Goal: Task Accomplishment & Management: Complete application form

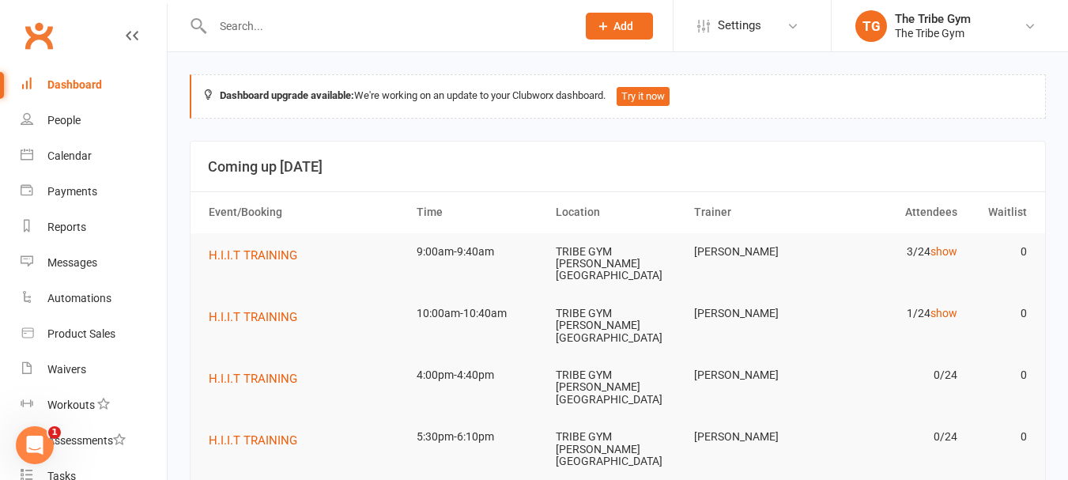
click at [638, 17] on button "Add" at bounding box center [619, 26] width 67 height 27
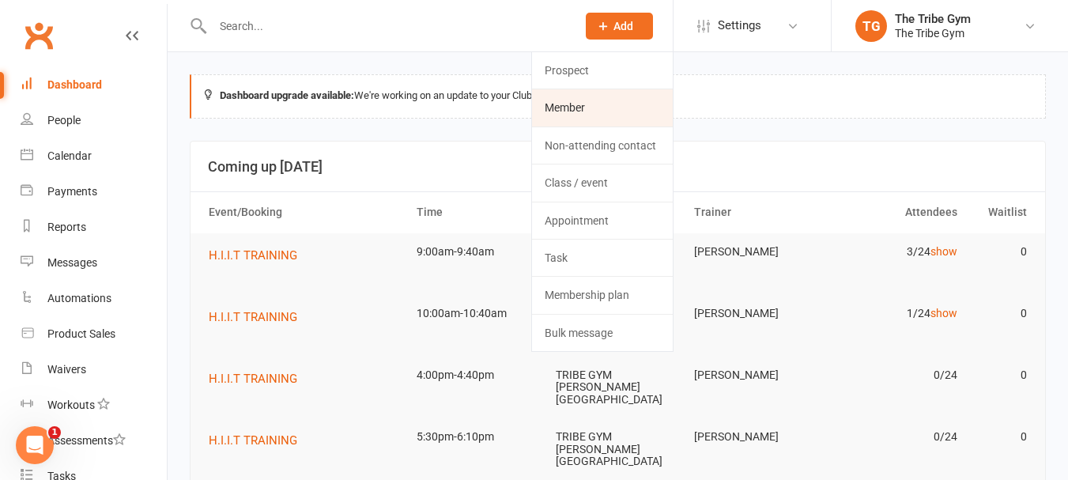
click at [579, 111] on link "Member" at bounding box center [602, 107] width 141 height 36
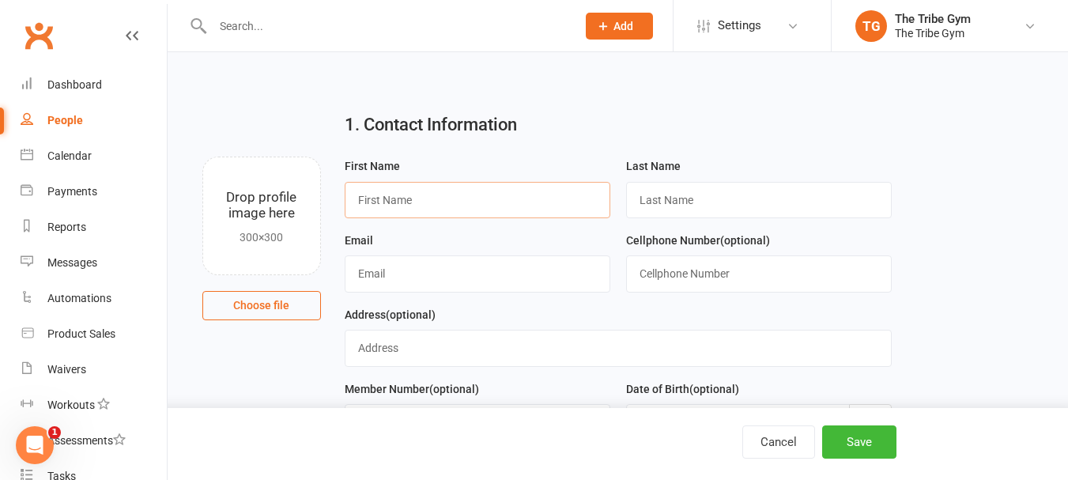
click at [392, 210] on input "text" at bounding box center [478, 200] width 266 height 36
type input "[PERSON_NAME]"
type input "Hastings"
click at [422, 274] on input "text" at bounding box center [478, 273] width 266 height 36
type input "[EMAIL_ADDRESS][DOMAIN_NAME]"
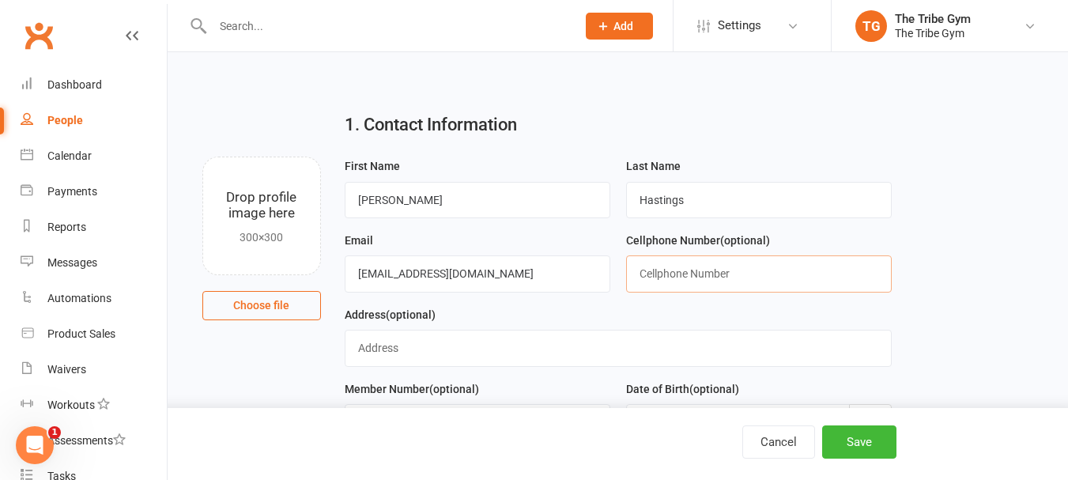
click at [719, 278] on input "text" at bounding box center [759, 273] width 266 height 36
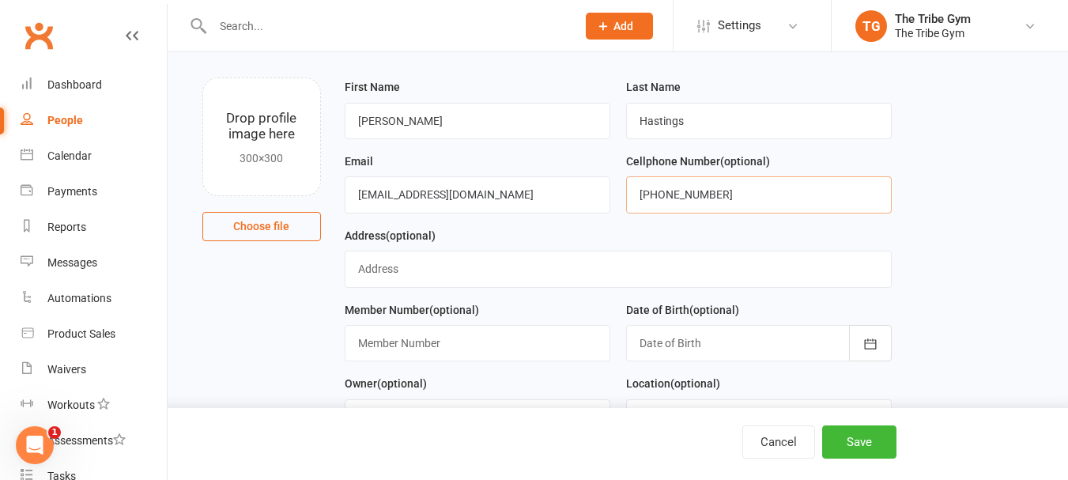
scroll to position [158, 0]
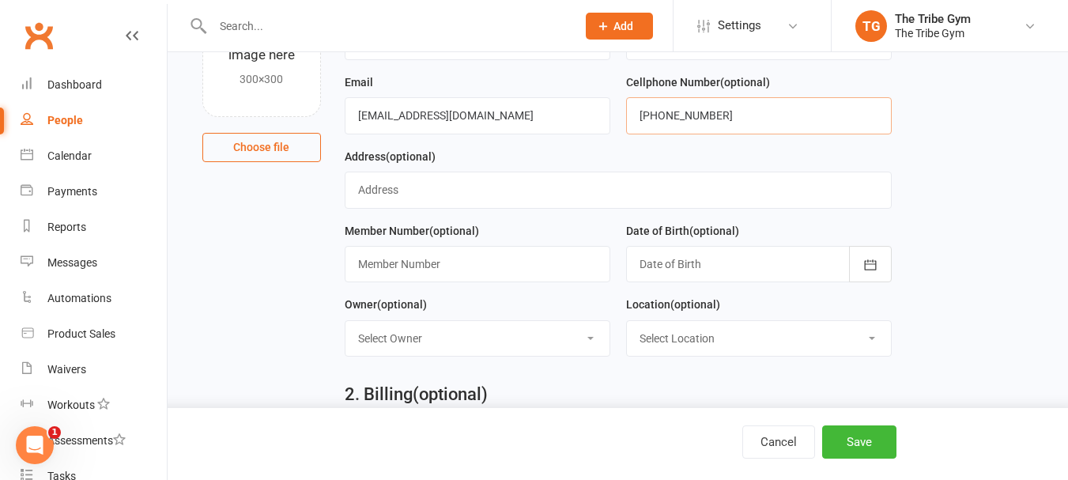
type input "[PHONE_NUMBER]"
click at [413, 197] on input "text" at bounding box center [618, 190] width 547 height 36
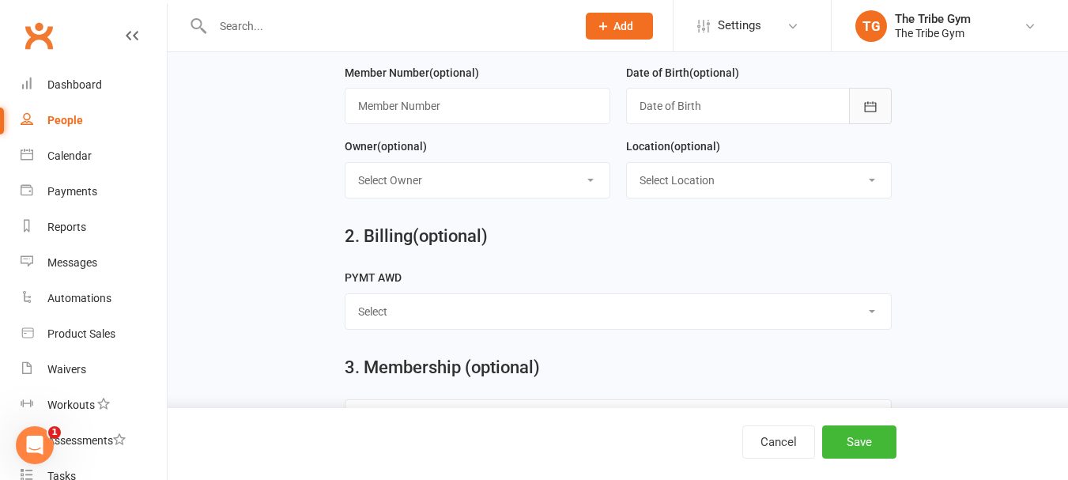
type input "13056 Little River"
click at [859, 111] on button "button" at bounding box center [870, 106] width 43 height 36
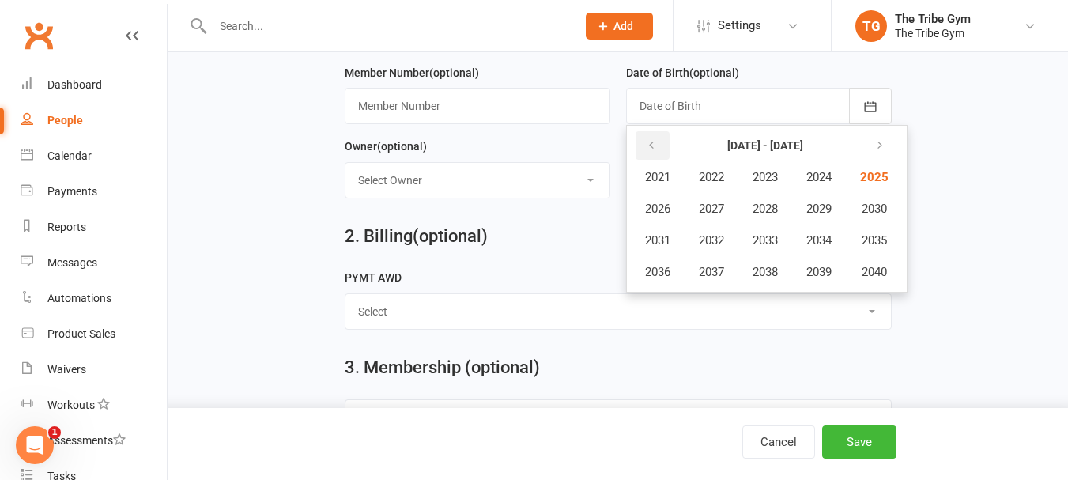
click at [656, 152] on icon "button" at bounding box center [651, 145] width 11 height 13
click at [659, 149] on button "button" at bounding box center [653, 145] width 34 height 28
click at [713, 270] on span "1977" at bounding box center [711, 272] width 25 height 14
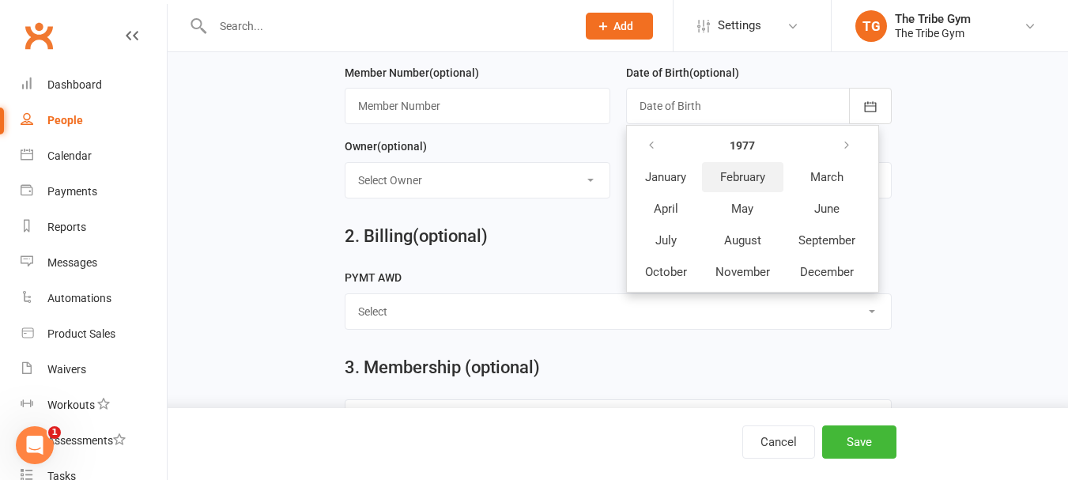
click at [726, 182] on span "February" at bounding box center [742, 177] width 45 height 14
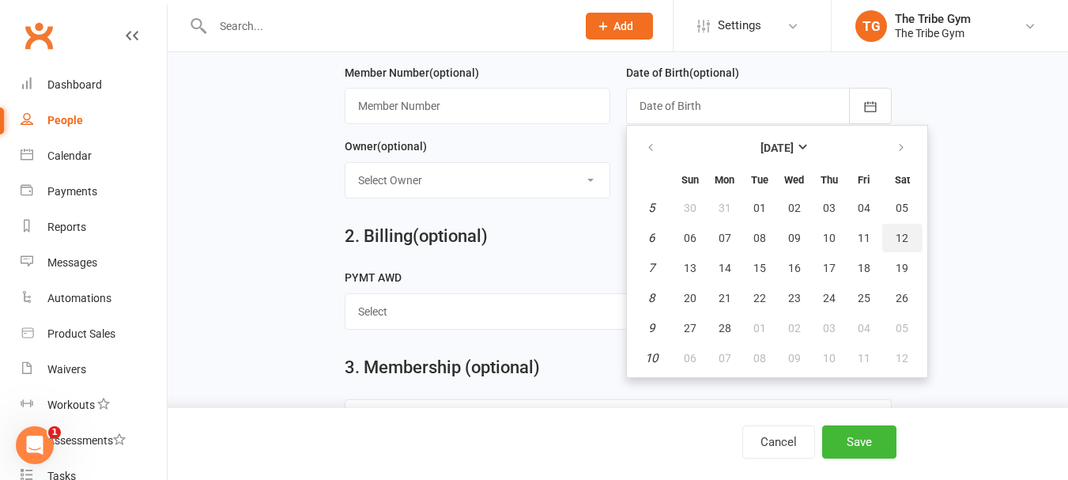
click at [905, 239] on span "12" at bounding box center [902, 238] width 13 height 13
type input "[DATE]"
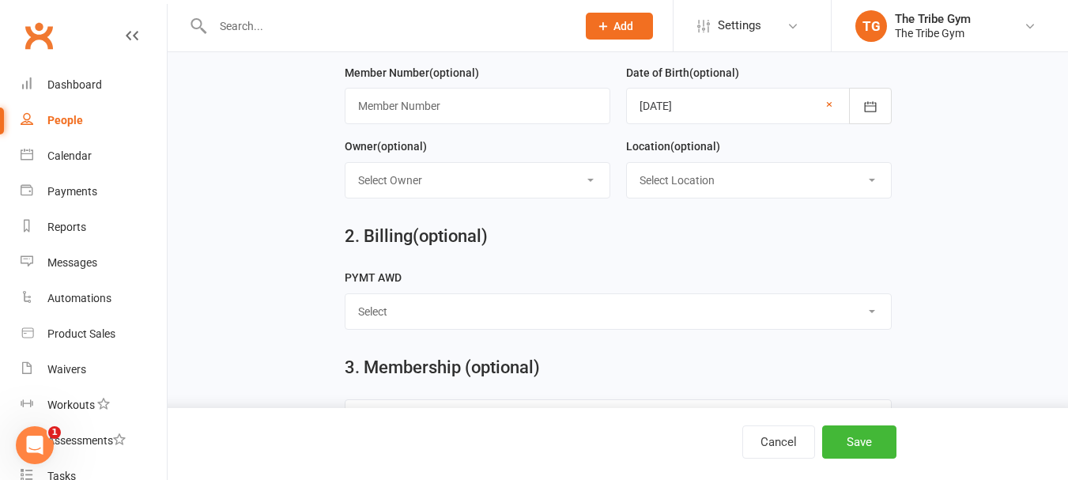
drag, startPoint x: 478, startPoint y: 191, endPoint x: 474, endPoint y: 198, distance: 8.1
click at [478, 191] on select "Select Owner The Tribe Gym [PERSON_NAME] [PERSON_NAME]" at bounding box center [477, 180] width 264 height 35
select select "1"
click at [345, 166] on select "Select Owner The Tribe Gym [PERSON_NAME] [PERSON_NAME]" at bounding box center [477, 180] width 264 height 35
drag, startPoint x: 736, startPoint y: 191, endPoint x: 729, endPoint y: 199, distance: 11.2
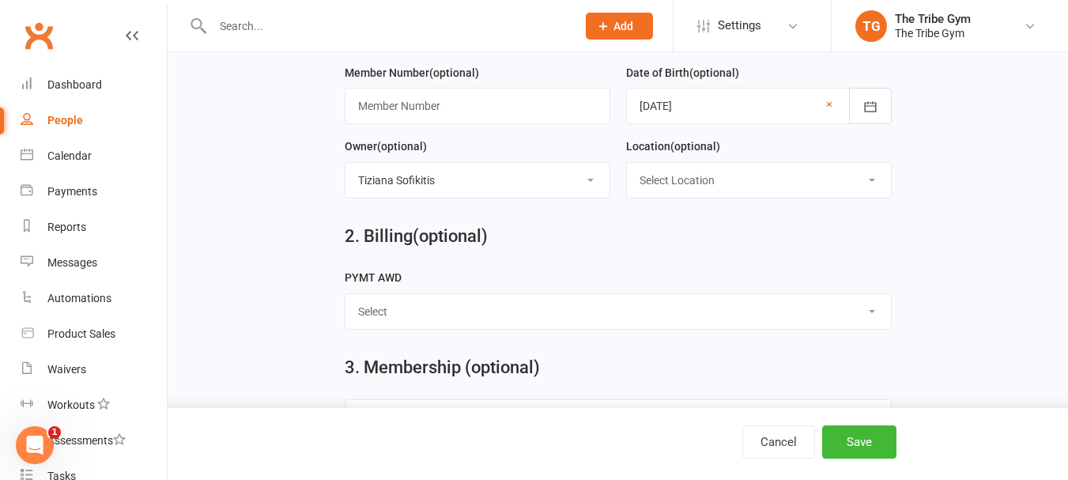
click at [736, 191] on select "Select Location Example TRIBE GYM [PERSON_NAME][GEOGRAPHIC_DATA]" at bounding box center [759, 180] width 264 height 35
select select "1"
click at [627, 166] on select "Select Location Example TRIBE GYM [PERSON_NAME][GEOGRAPHIC_DATA]" at bounding box center [759, 180] width 264 height 35
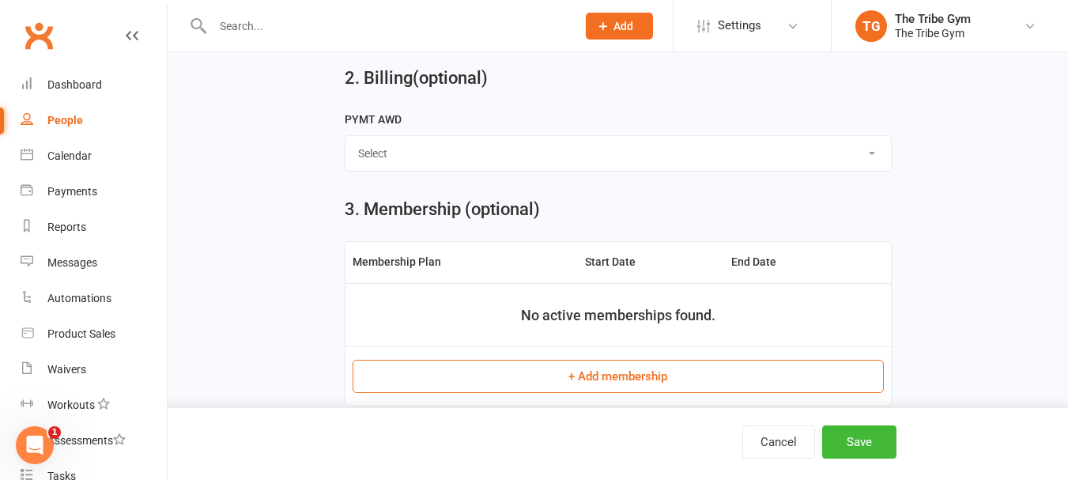
scroll to position [632, 0]
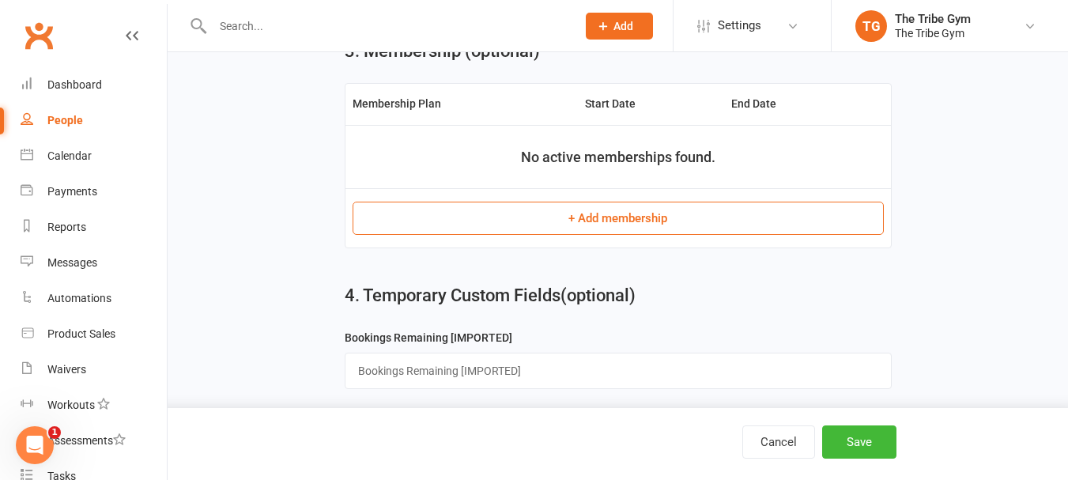
click at [589, 221] on button "+ Add membership" at bounding box center [618, 218] width 531 height 33
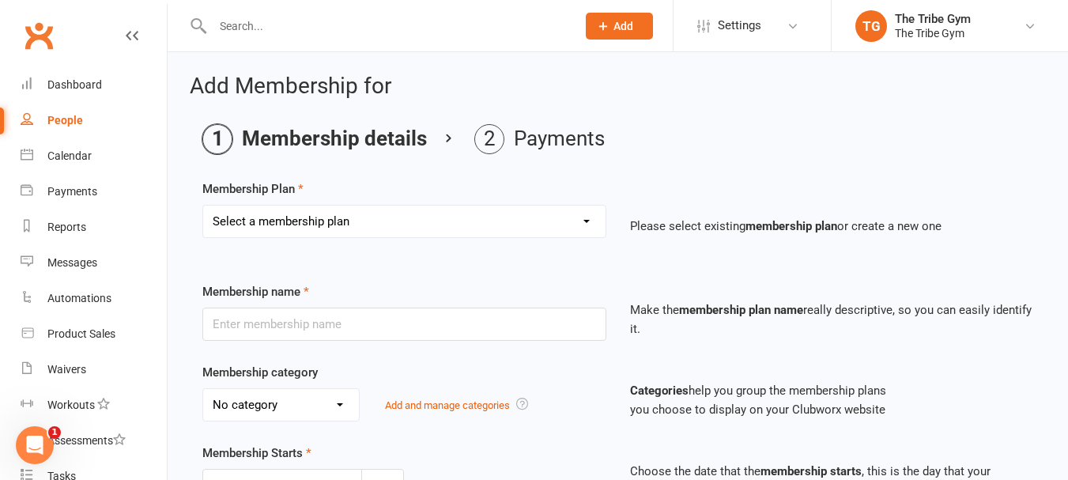
click at [283, 214] on select "Select a membership plan Create new Membership Plan TRIBE MEMBER ANNUAL - UNLIM…" at bounding box center [404, 222] width 402 height 32
select select "4"
click at [203, 206] on select "Select a membership plan Create new Membership Plan TRIBE MEMBER ANNUAL - UNLIM…" at bounding box center [404, 222] width 402 height 32
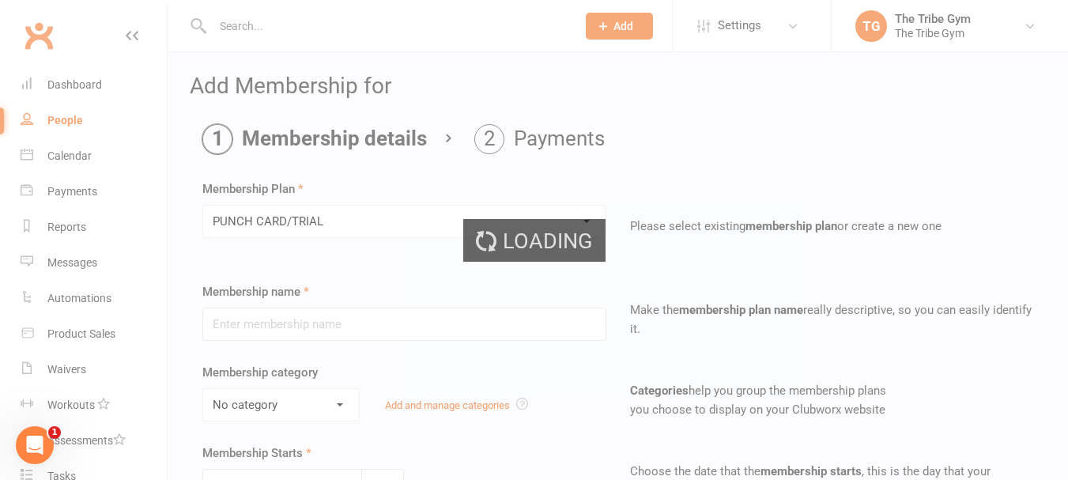
type input "PUNCH CARD/TRIAL"
select select "1"
type input "3"
select select "2"
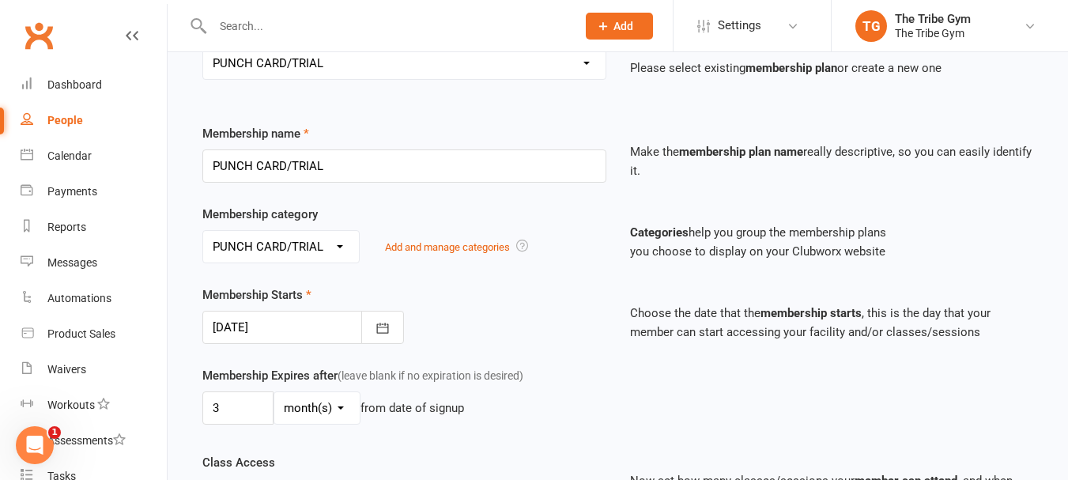
scroll to position [237, 0]
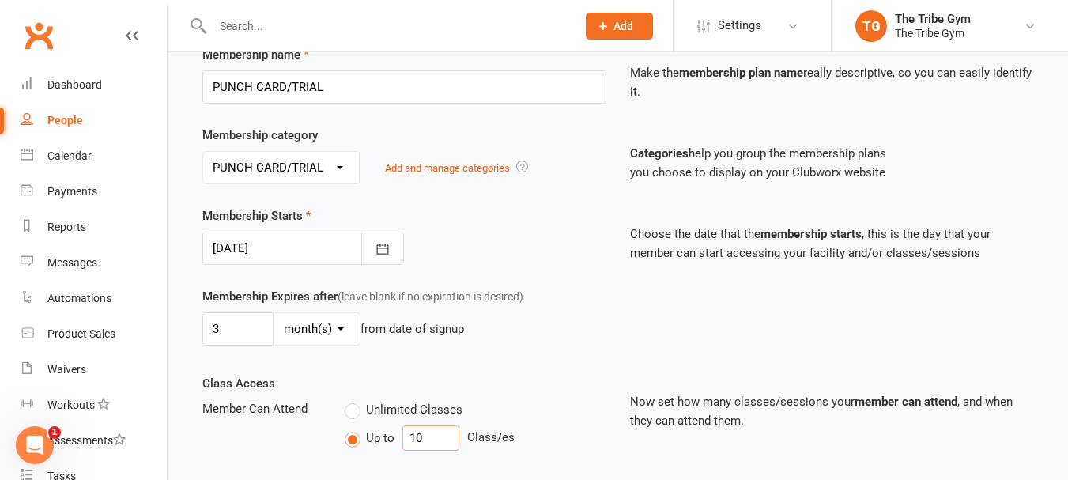
drag, startPoint x: 429, startPoint y: 441, endPoint x: 418, endPoint y: 436, distance: 12.4
click at [418, 436] on input "10" at bounding box center [430, 437] width 57 height 25
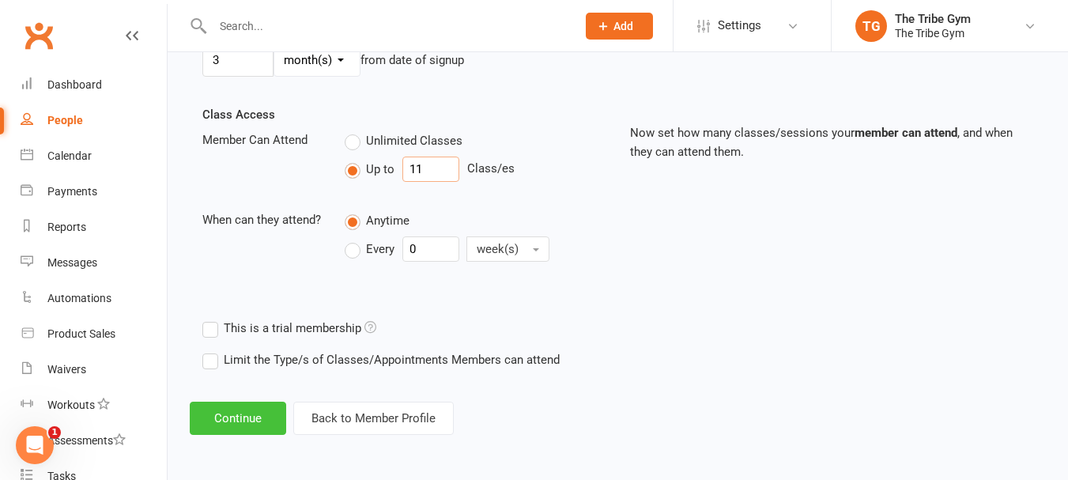
type input "11"
click at [228, 420] on button "Continue" at bounding box center [238, 418] width 96 height 33
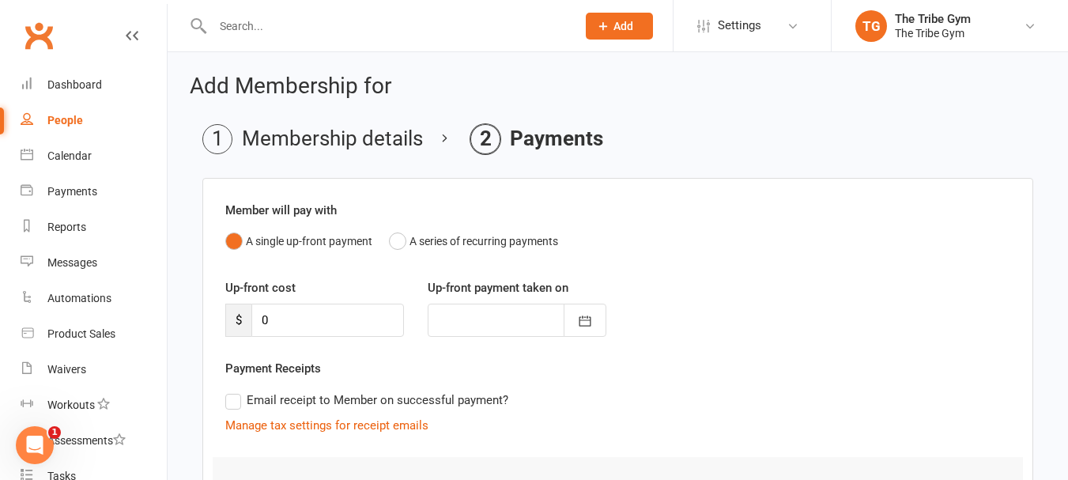
scroll to position [163, 0]
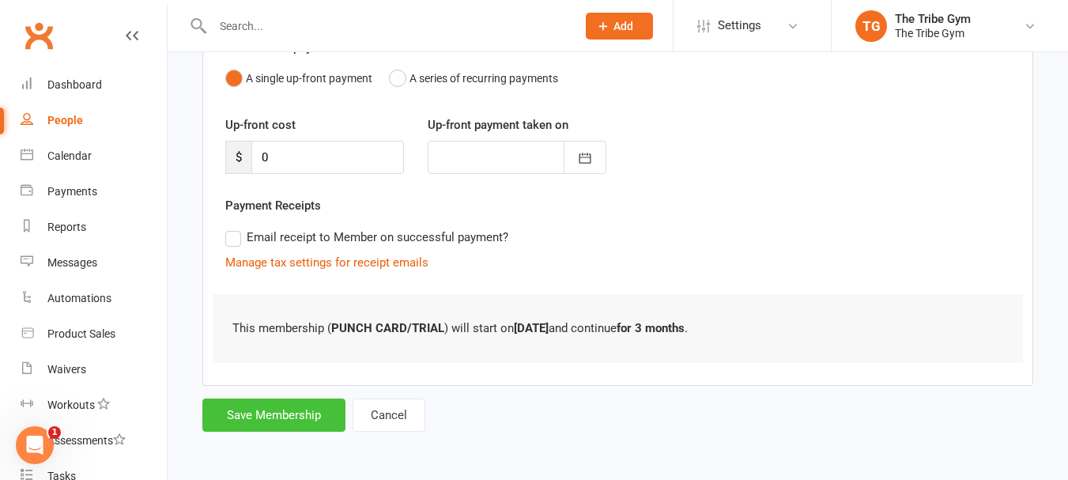
click at [259, 409] on button "Save Membership" at bounding box center [273, 414] width 143 height 33
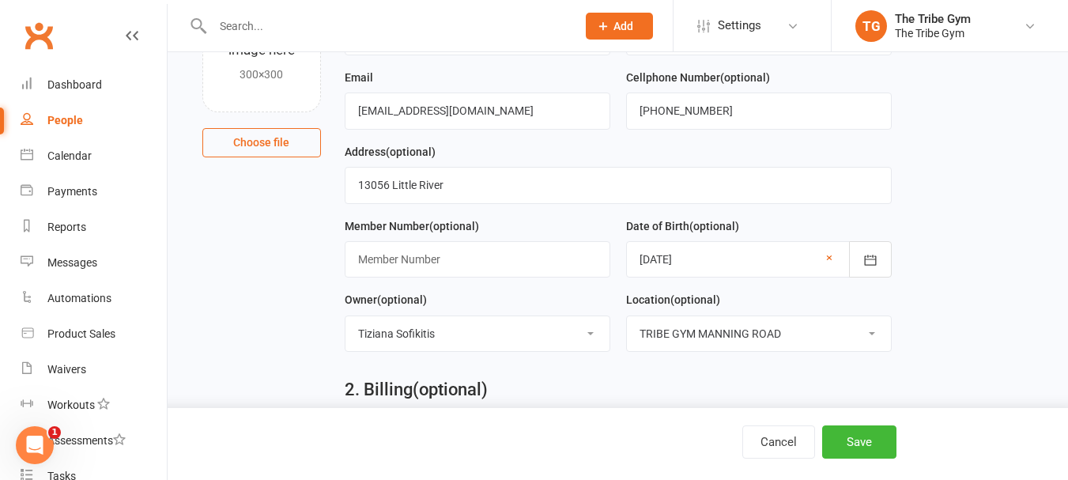
scroll to position [663, 0]
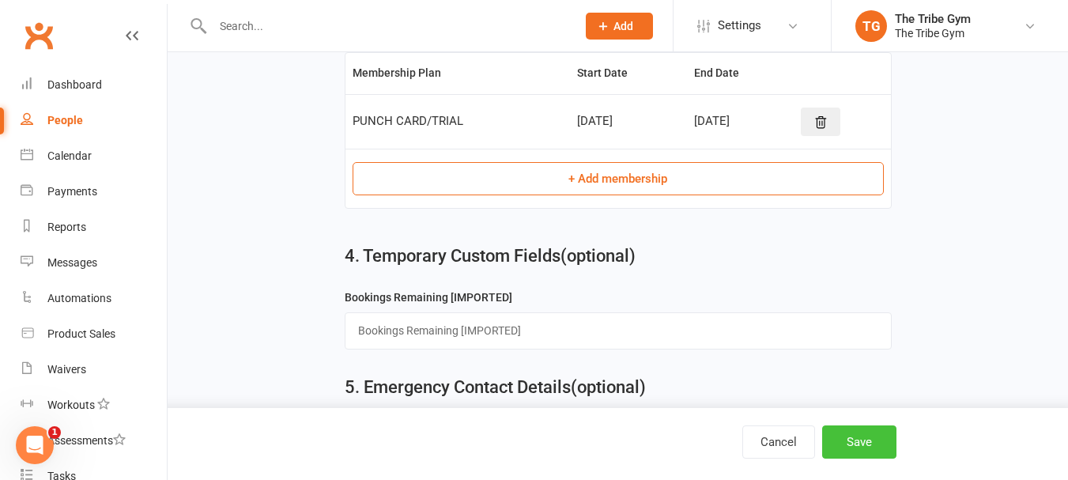
click at [861, 435] on button "Save" at bounding box center [859, 441] width 74 height 33
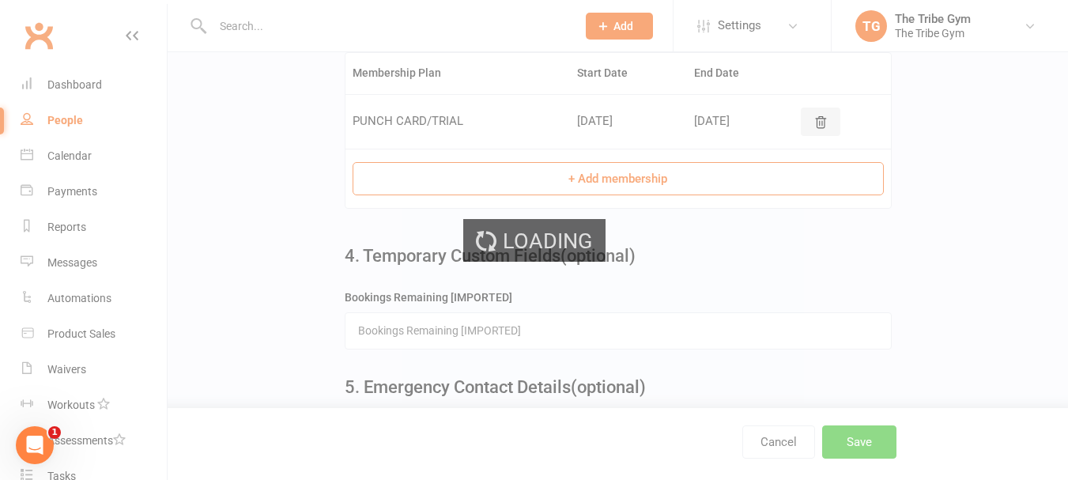
scroll to position [0, 0]
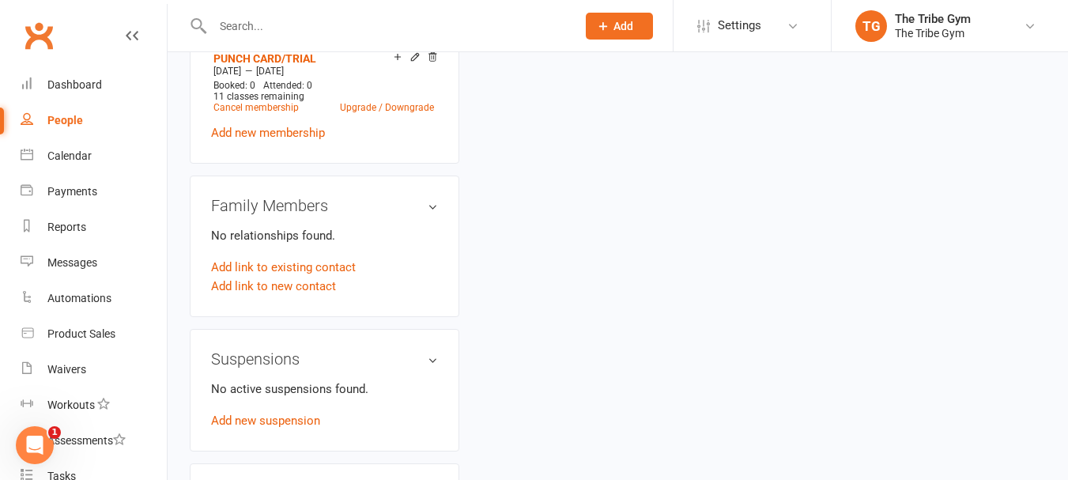
scroll to position [1107, 0]
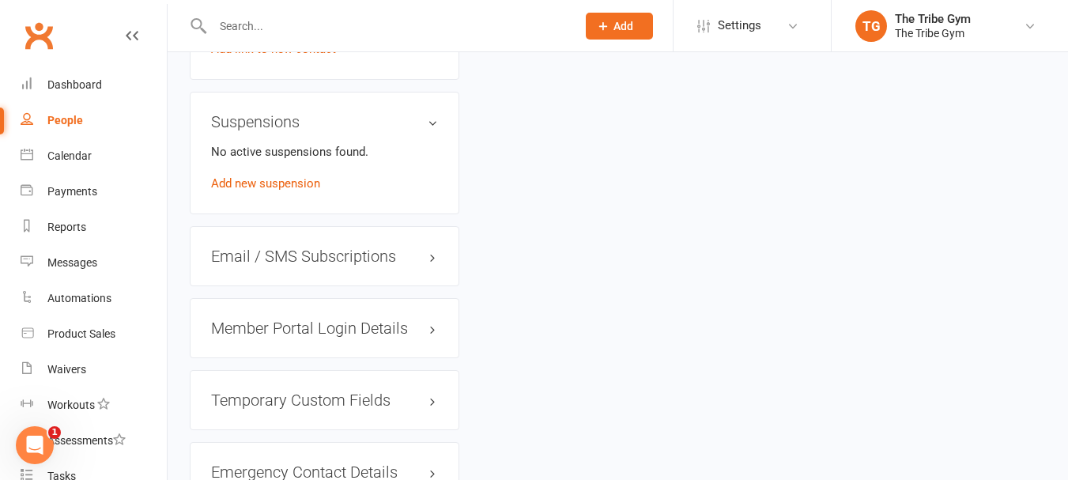
click at [282, 336] on h3 "Member Portal Login Details" at bounding box center [324, 327] width 227 height 17
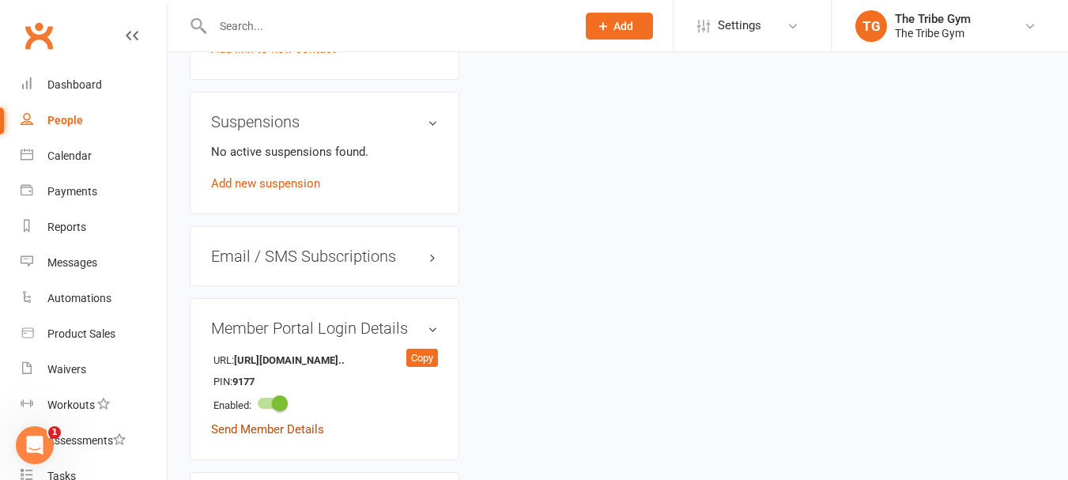
click at [232, 429] on link "Send Member Details" at bounding box center [267, 429] width 113 height 14
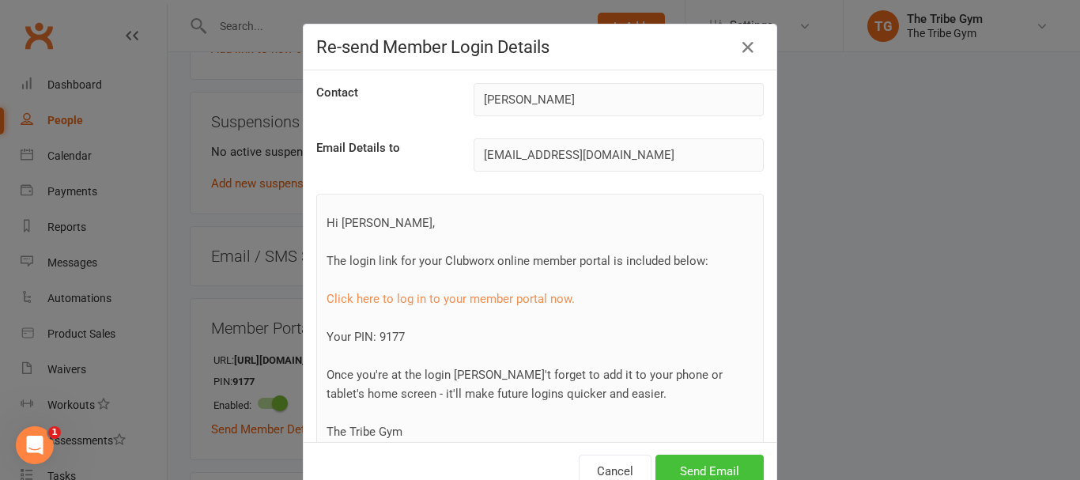
click at [704, 470] on button "Send Email" at bounding box center [709, 471] width 108 height 33
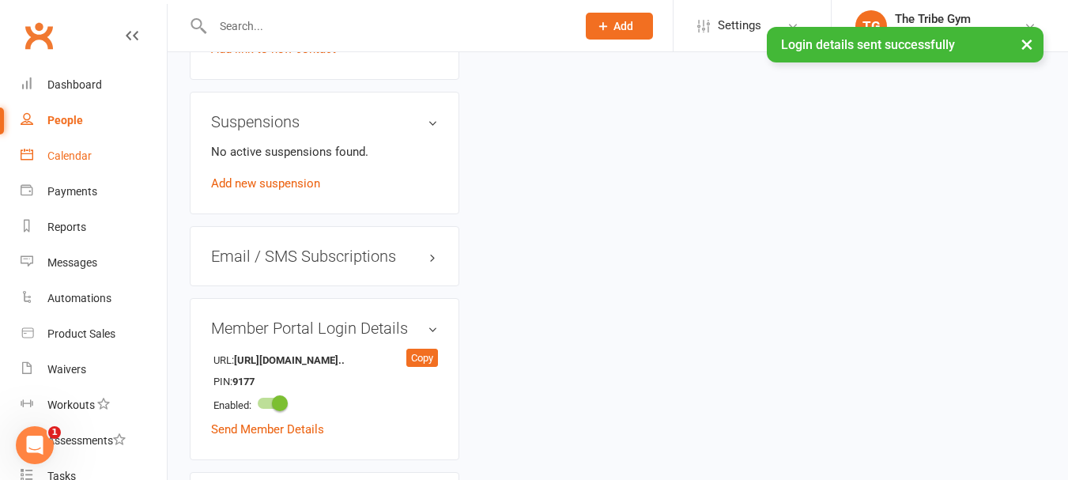
click at [72, 154] on div "Calendar" at bounding box center [69, 155] width 44 height 13
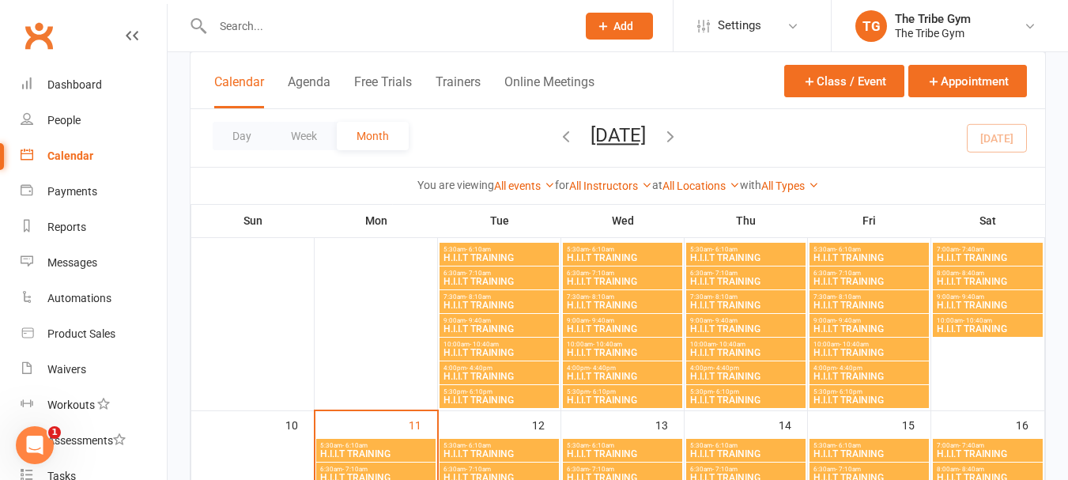
scroll to position [474, 0]
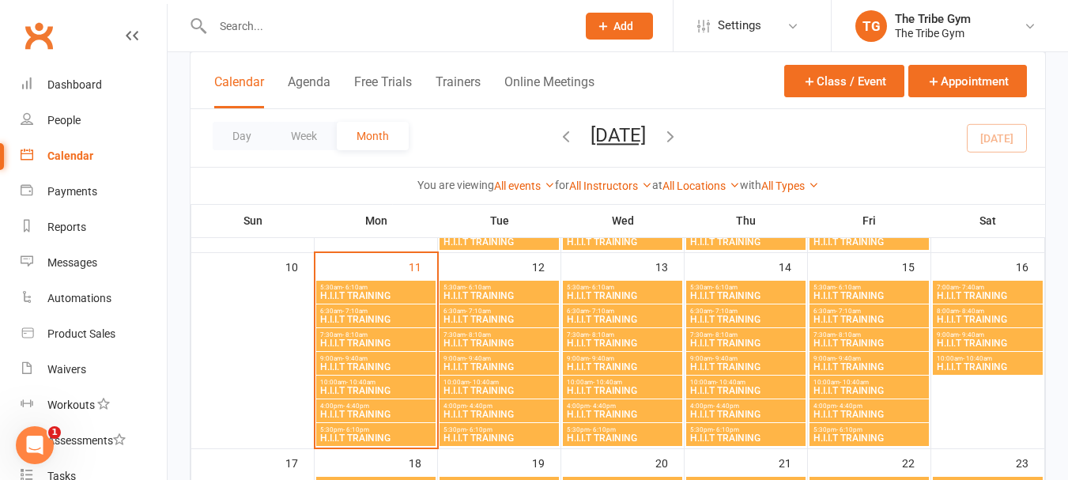
click at [340, 295] on span "H.I.I.T TRAINING" at bounding box center [375, 295] width 113 height 9
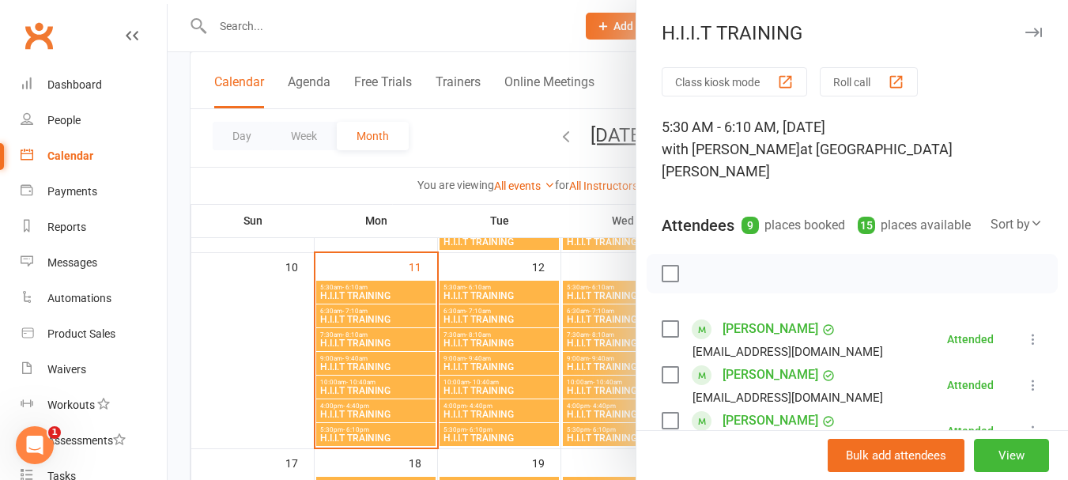
click at [843, 92] on button "Roll call" at bounding box center [869, 81] width 98 height 29
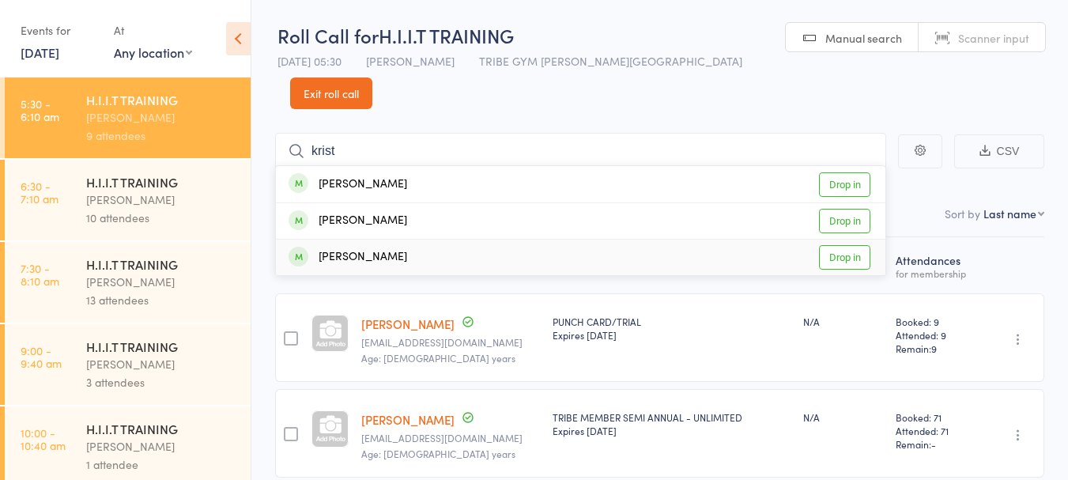
type input "krist"
click at [864, 245] on link "Drop in" at bounding box center [844, 257] width 51 height 25
